Goal: Check status: Check status

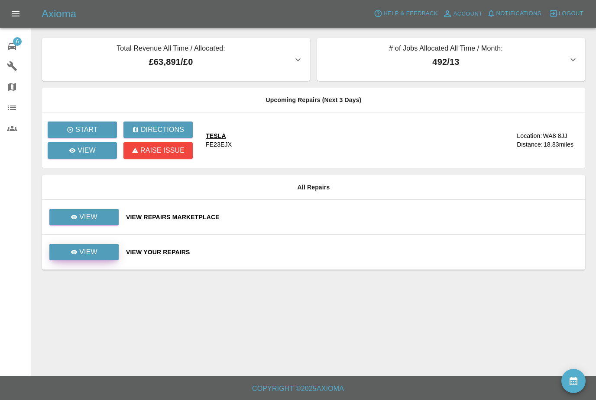
click at [87, 253] on p "View" at bounding box center [88, 252] width 18 height 10
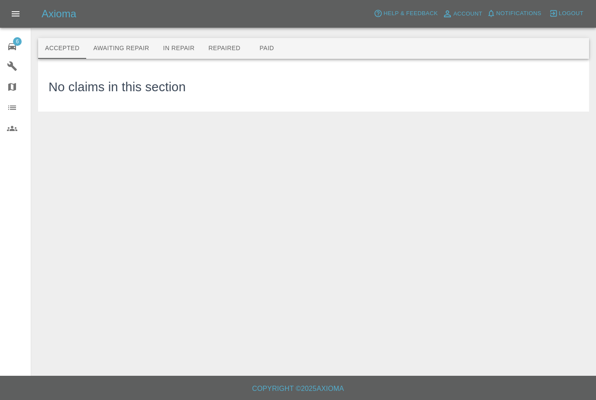
click at [15, 45] on span "6" at bounding box center [17, 41] width 9 height 9
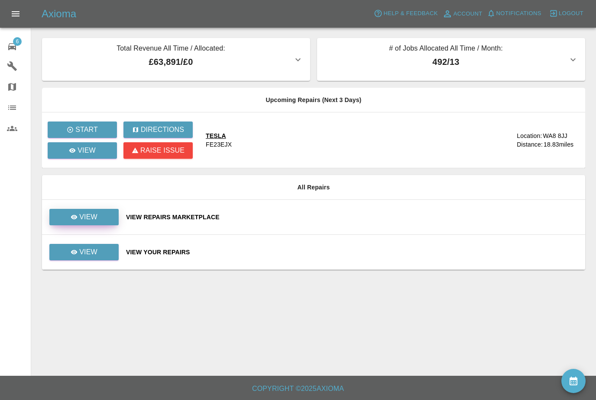
click at [102, 217] on link "View" at bounding box center [83, 217] width 69 height 16
